Goal: Use online tool/utility

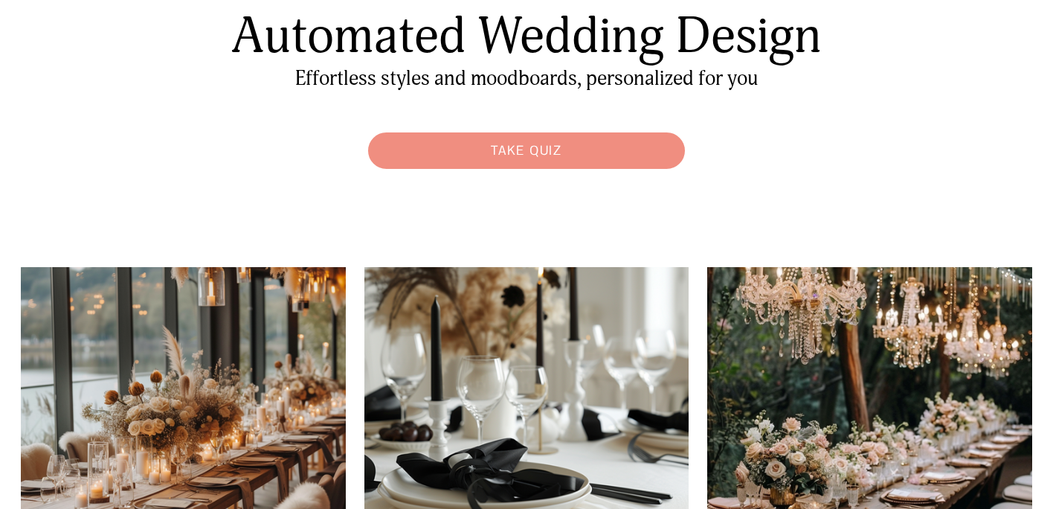
scroll to position [91, 0]
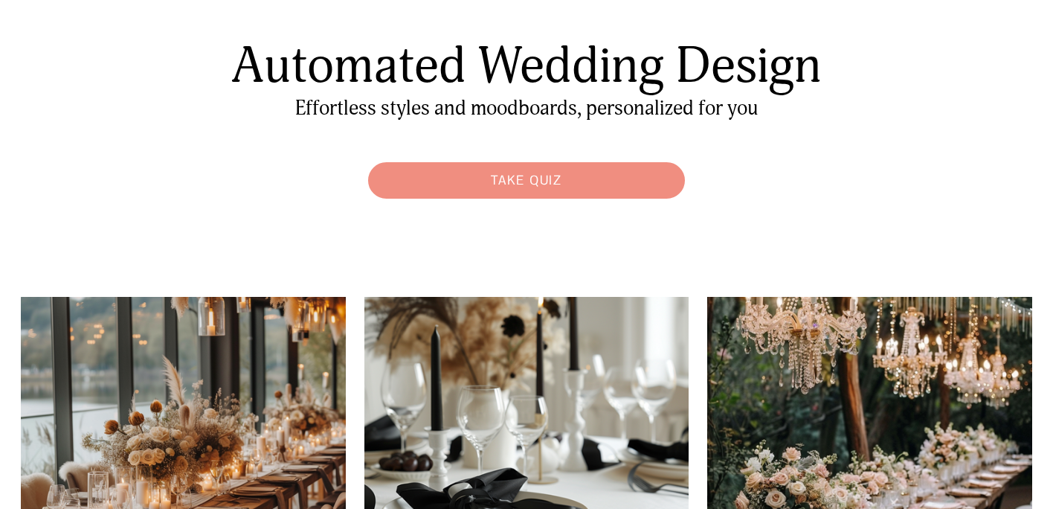
click at [454, 171] on link "Take Quiz" at bounding box center [527, 180] width 332 height 51
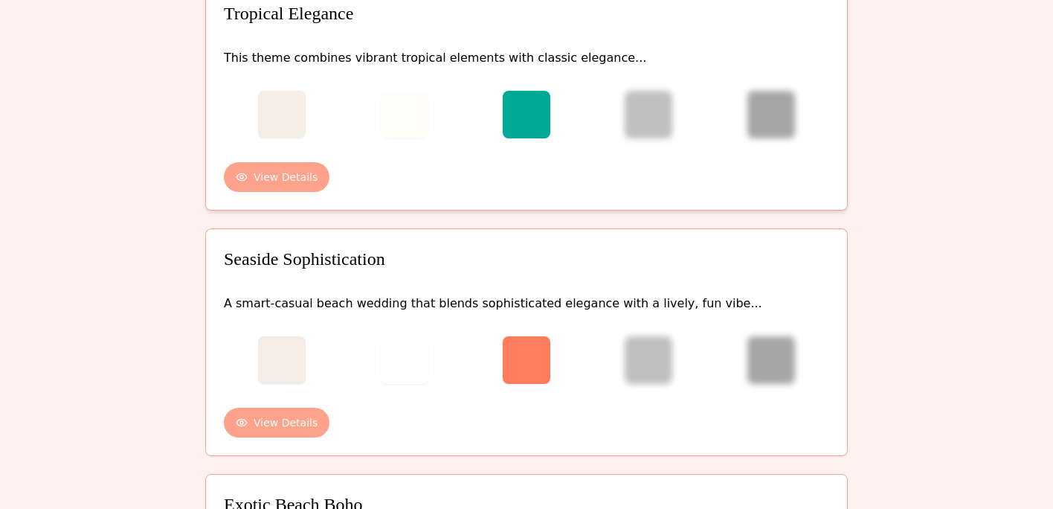
scroll to position [95, 0]
click at [273, 177] on button "View Details" at bounding box center [277, 176] width 106 height 30
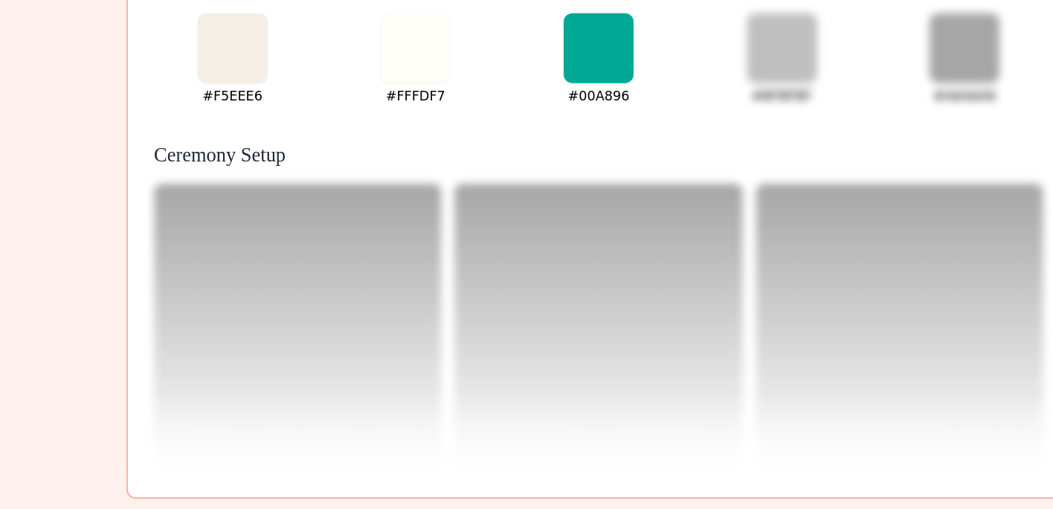
scroll to position [0, 0]
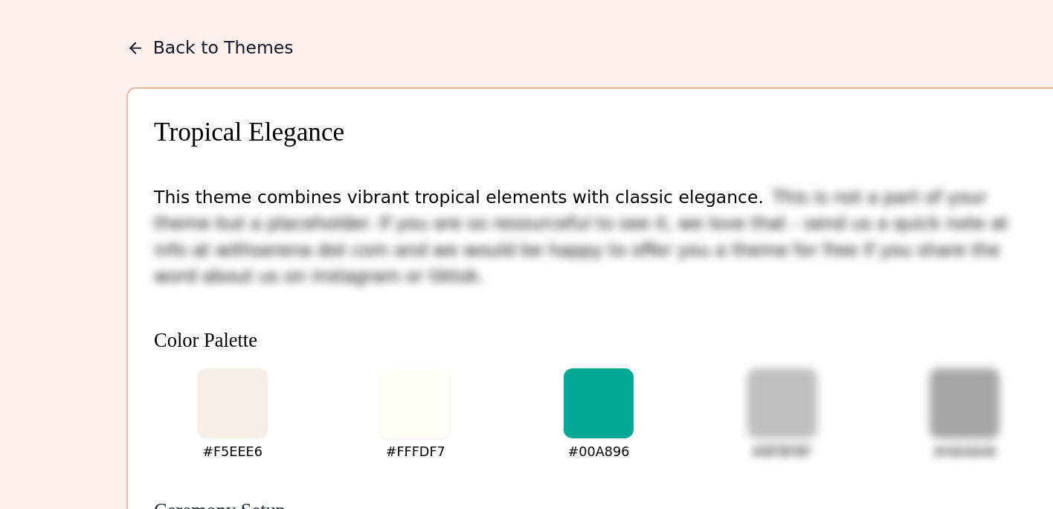
click at [262, 37] on button "Back to Themes" at bounding box center [262, 33] width 114 height 18
